Goal: Information Seeking & Learning: Learn about a topic

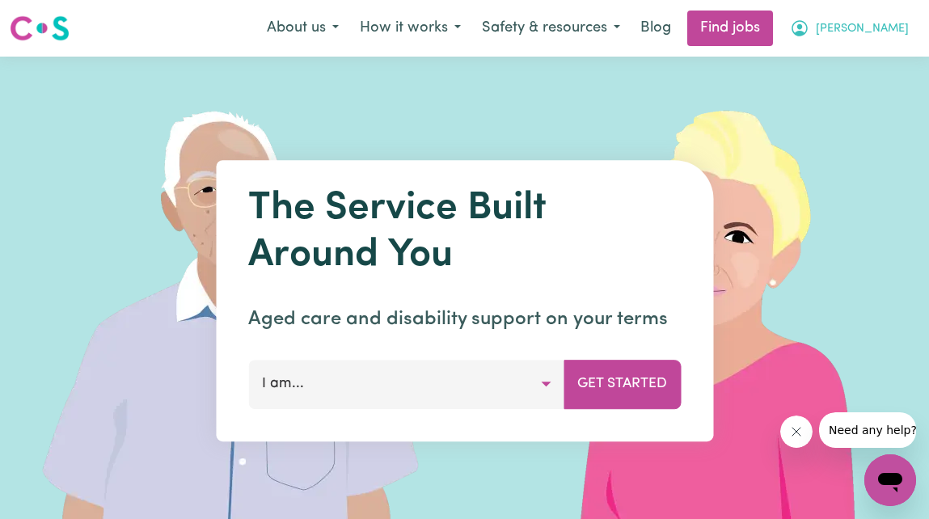
click at [884, 36] on span "[PERSON_NAME]" at bounding box center [862, 29] width 93 height 18
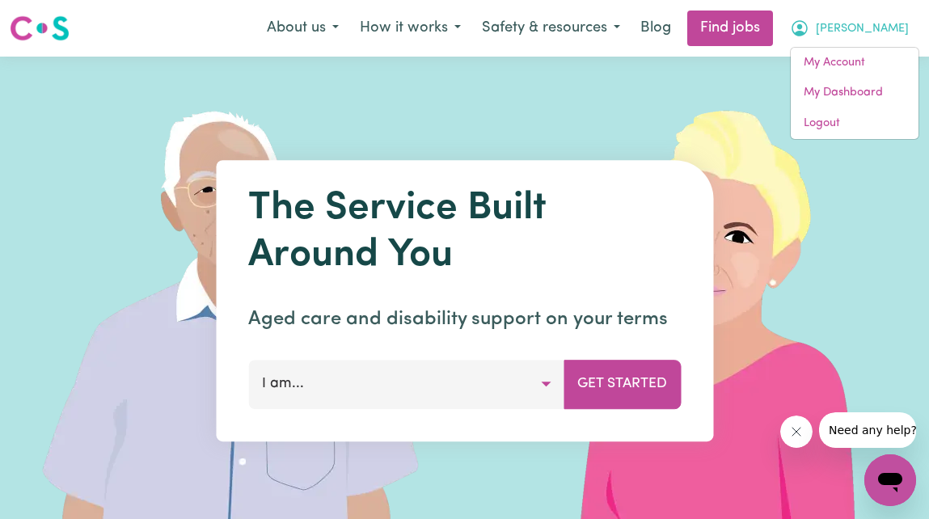
click at [493, 90] on img at bounding box center [726, 301] width 485 height 489
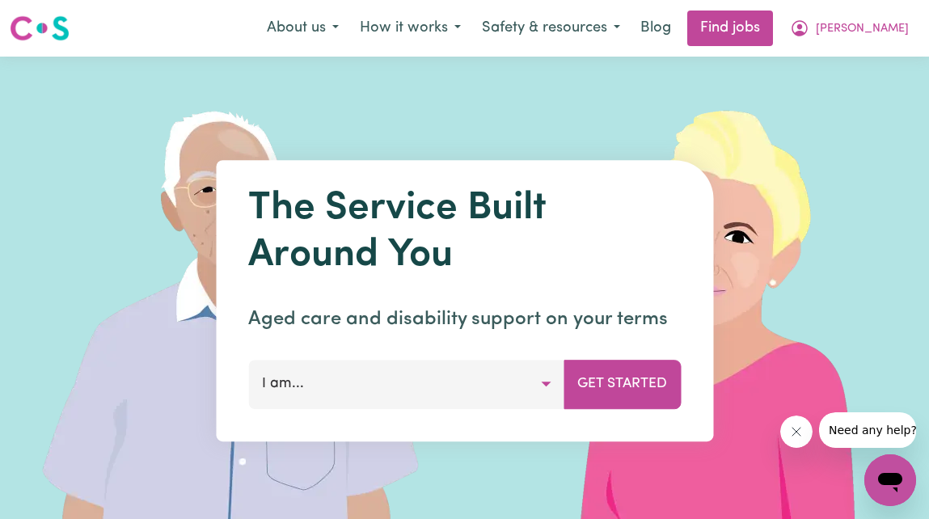
click at [41, 48] on nav "Menu About us How it works Safety & resources Blog Find jobs [PERSON_NAME] My A…" at bounding box center [464, 28] width 929 height 57
click at [39, 25] on img at bounding box center [40, 28] width 60 height 29
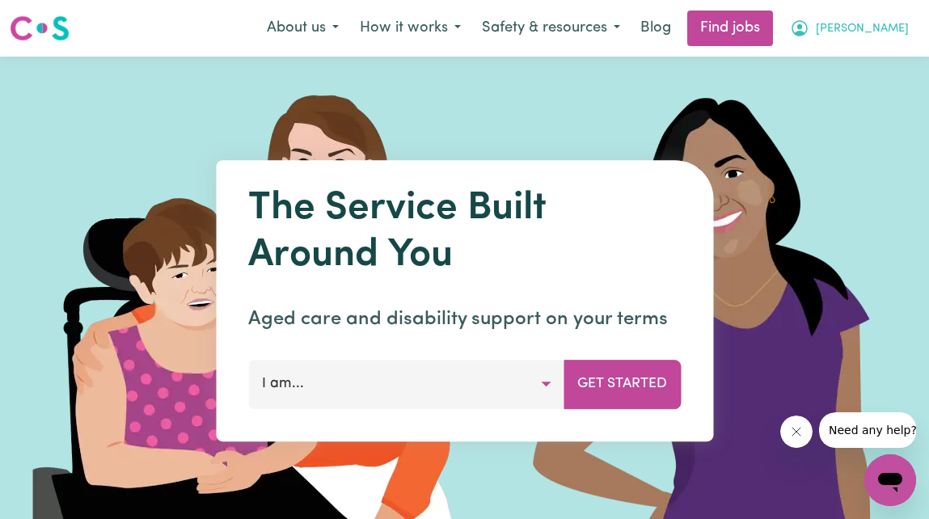
click at [893, 32] on span "[PERSON_NAME]" at bounding box center [862, 29] width 93 height 18
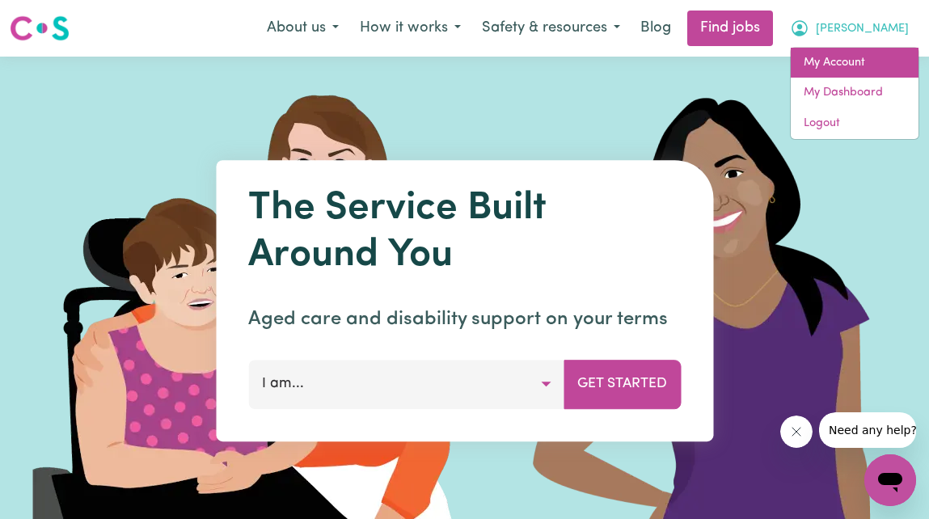
click at [832, 70] on link "My Account" at bounding box center [855, 63] width 128 height 31
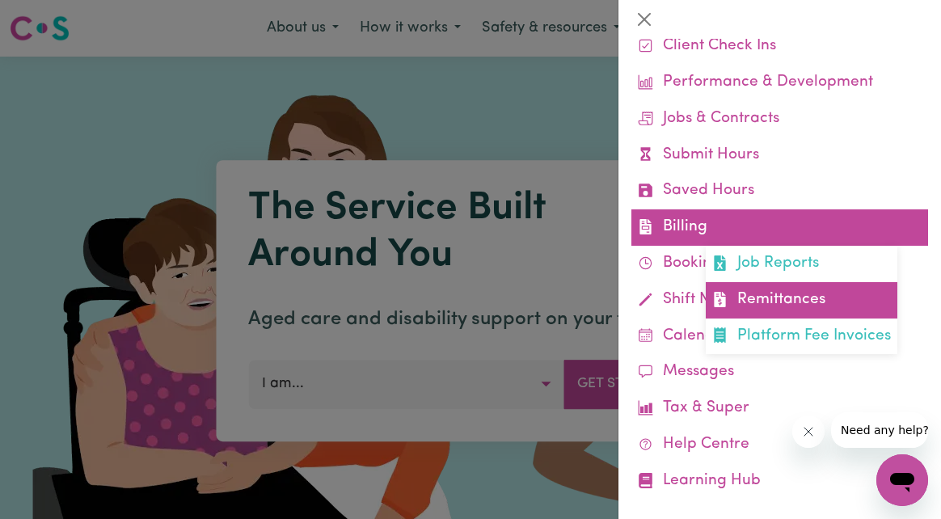
scroll to position [112, 0]
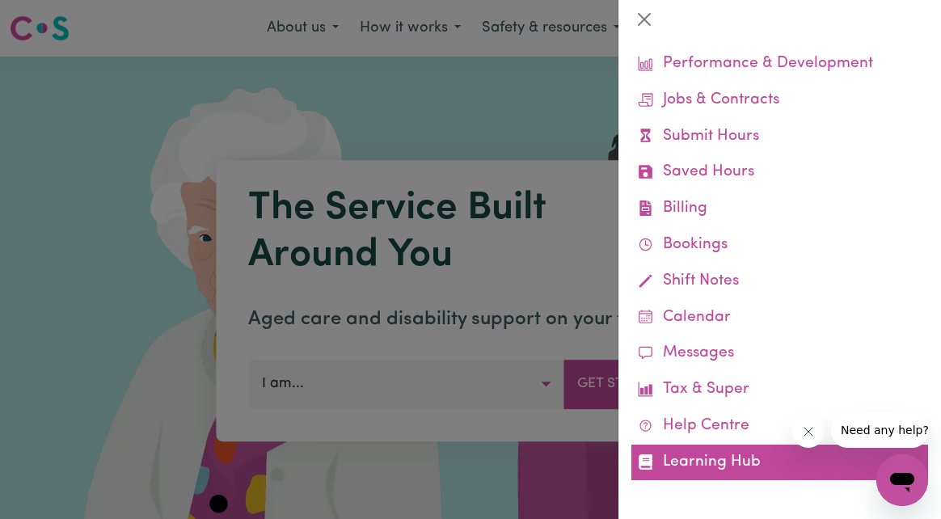
click at [718, 463] on link "Learning Hub" at bounding box center [780, 463] width 297 height 36
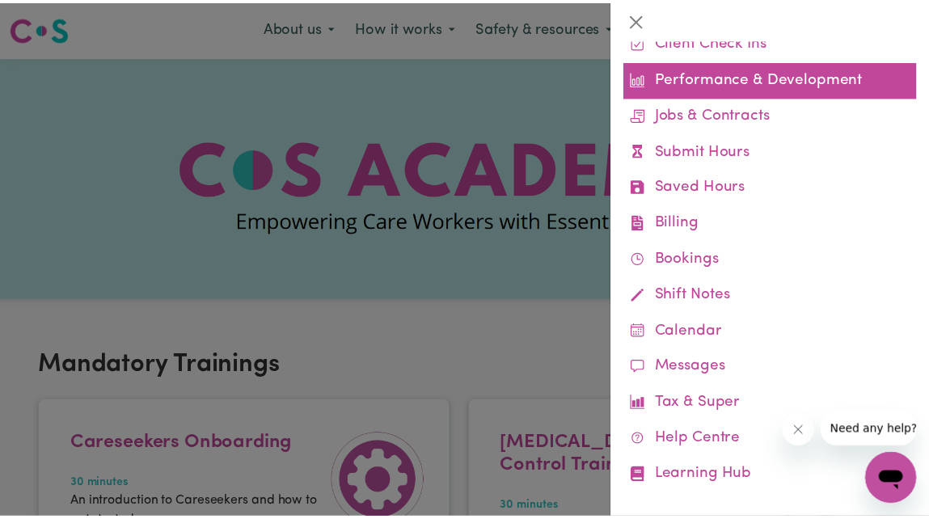
scroll to position [112, 0]
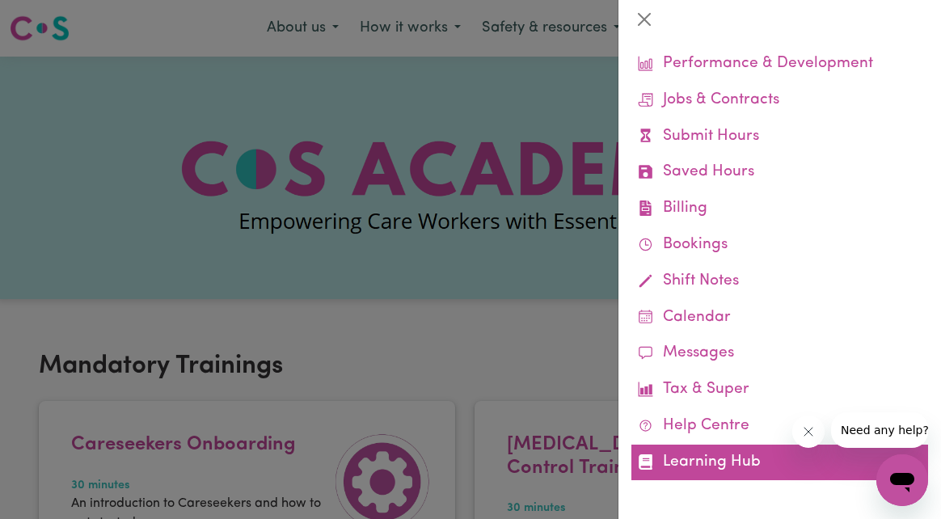
click at [728, 457] on link "Learning Hub" at bounding box center [780, 463] width 297 height 36
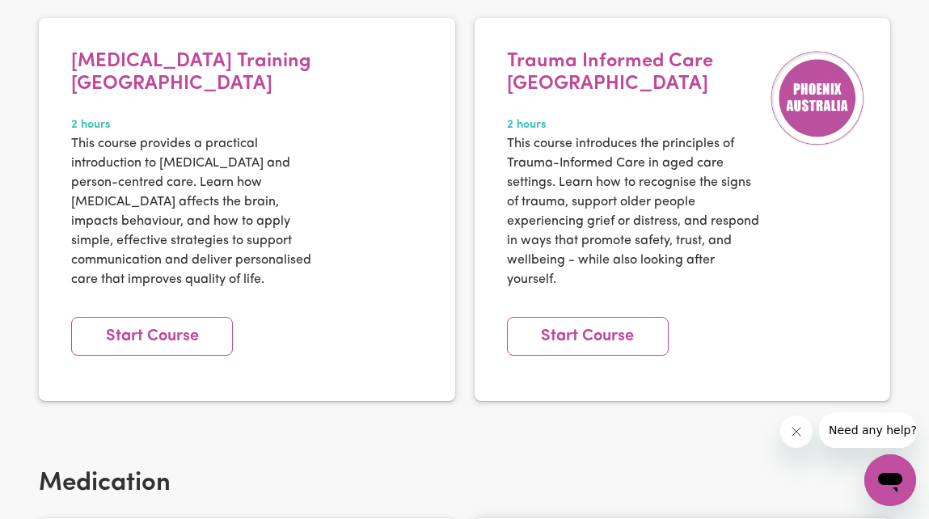
scroll to position [1456, 0]
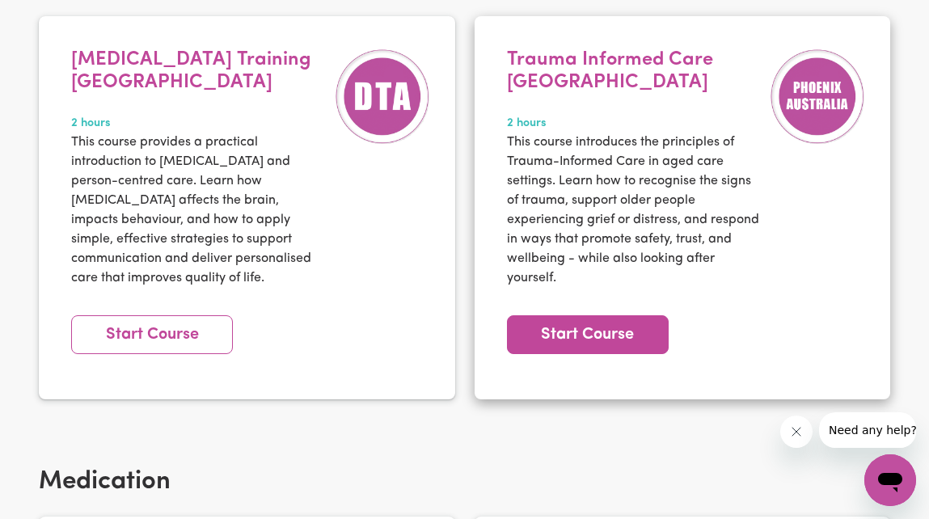
click at [585, 342] on link "Start Course" at bounding box center [588, 334] width 162 height 39
click at [590, 348] on link "Start Course" at bounding box center [588, 334] width 162 height 39
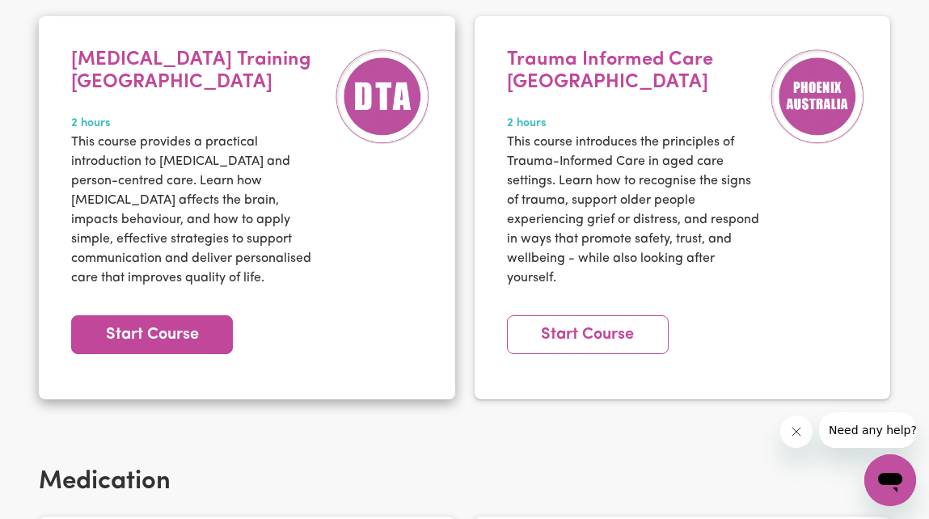
click at [143, 315] on link "Start Course" at bounding box center [152, 334] width 162 height 39
